Goal: Task Accomplishment & Management: Use online tool/utility

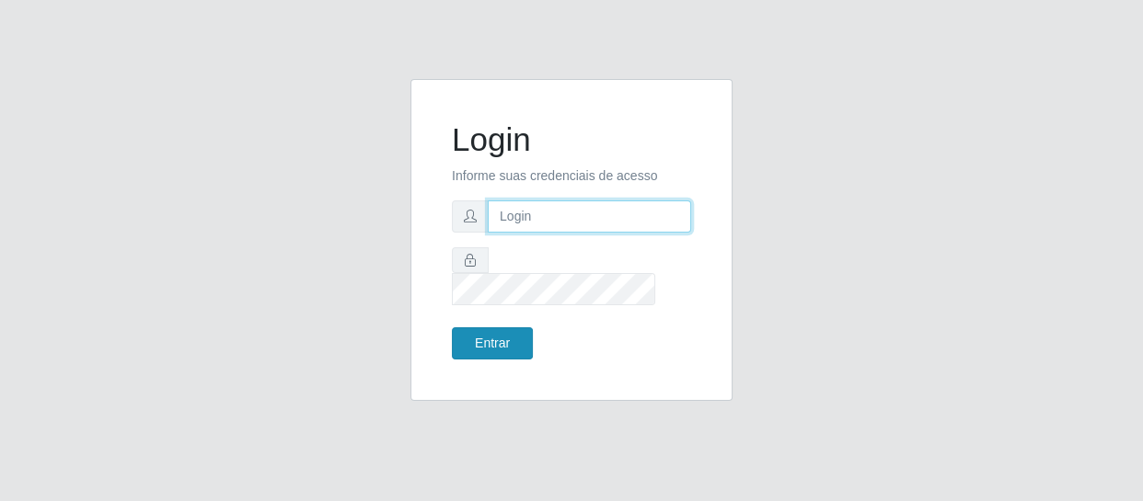
type input "[EMAIL_ADDRESS][DOMAIN_NAME]"
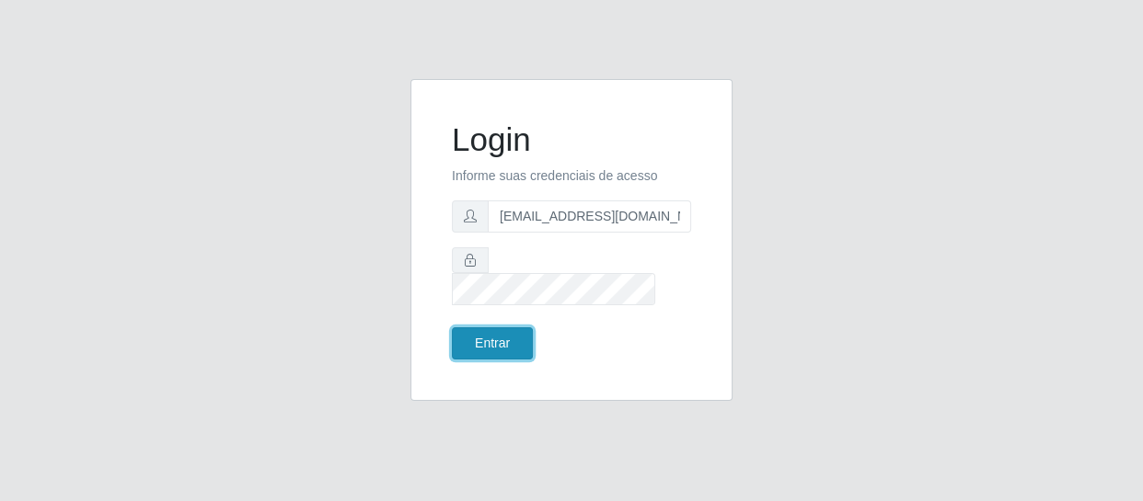
click at [482, 328] on button "Entrar" at bounding box center [492, 344] width 81 height 32
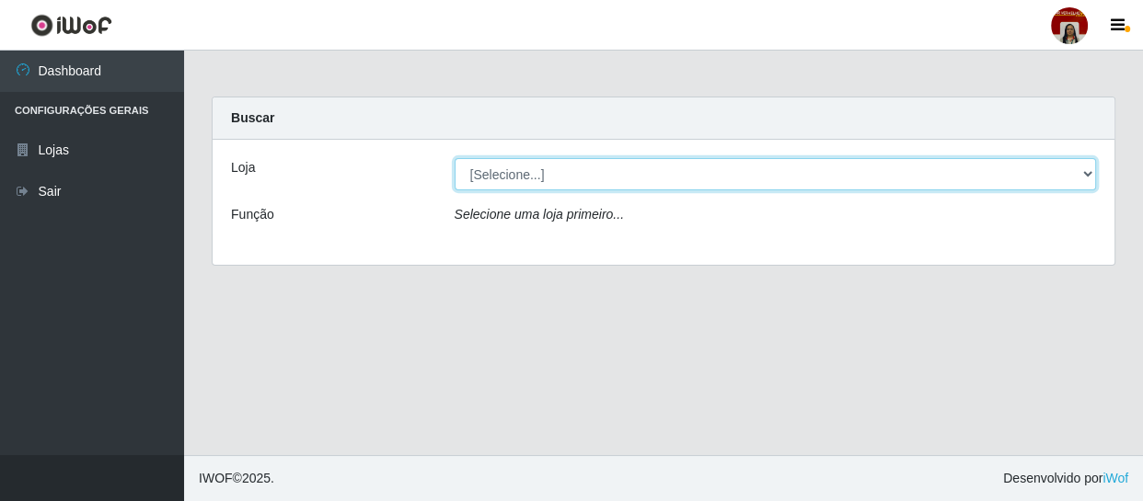
click at [1055, 178] on select "[Selecione...] Mar Vermelho - Loja 04" at bounding box center [776, 174] width 642 height 32
select select "251"
click at [455, 158] on select "[Selecione...] Mar Vermelho - Loja 04" at bounding box center [776, 174] width 642 height 32
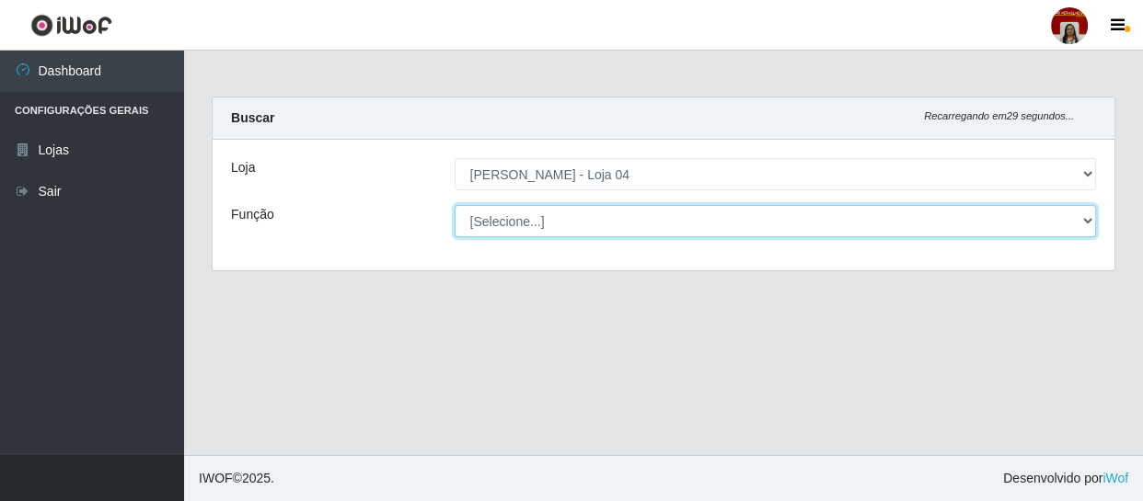
click at [1081, 228] on select "[Selecione...] ASG ASG + ASG ++ Auxiliar de Depósito Auxiliar de Depósito + Aux…" at bounding box center [776, 221] width 642 height 32
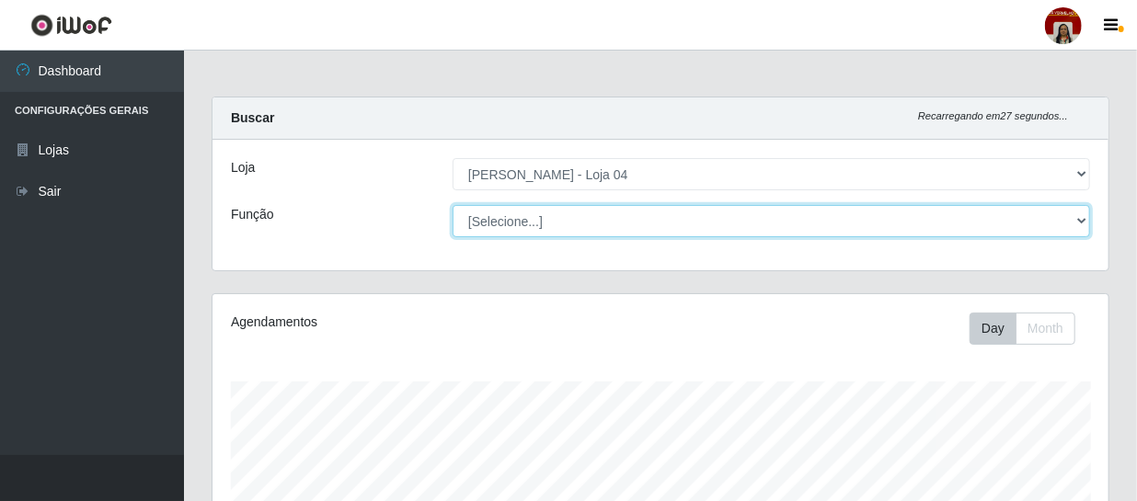
scroll to position [382, 896]
select select "22"
click at [453, 205] on select "[Selecione...] ASG ASG + ASG ++ Auxiliar de Depósito Auxiliar de Depósito + Aux…" at bounding box center [772, 221] width 638 height 32
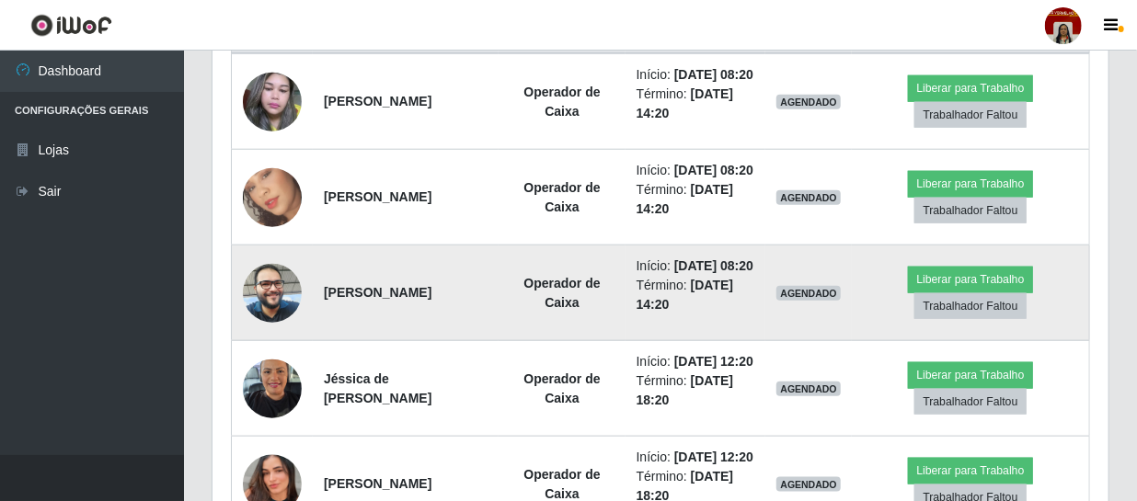
scroll to position [669, 0]
